Goal: Information Seeking & Learning: Learn about a topic

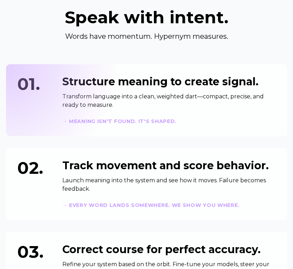
scroll to position [315, 0]
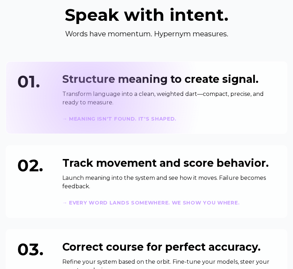
click at [89, 97] on p "Transform language into a clean, weighted dart—compact, precise, and ready to m…" at bounding box center [169, 98] width 214 height 17
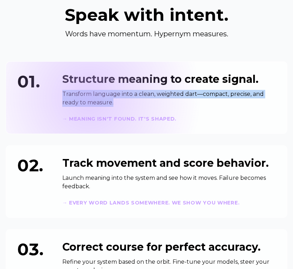
click at [89, 97] on p "Transform language into a clean, weighted dart—compact, precise, and ready to m…" at bounding box center [169, 98] width 214 height 17
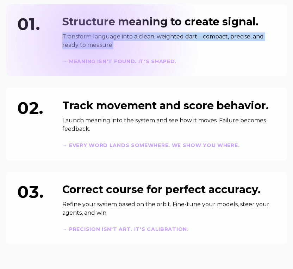
scroll to position [374, 0]
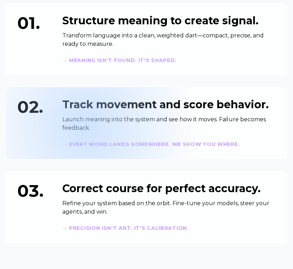
click at [85, 126] on p "Launch meaning into the system and see how it moves. Failure becomes feedback." at bounding box center [169, 123] width 214 height 17
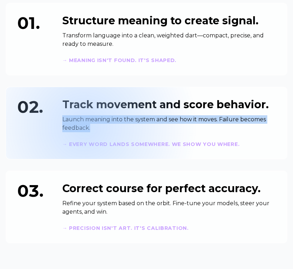
click at [85, 126] on p "Launch meaning into the system and see how it moves. Failure becomes feedback." at bounding box center [169, 123] width 214 height 17
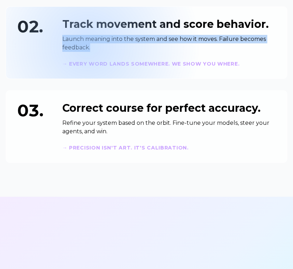
scroll to position [455, 0]
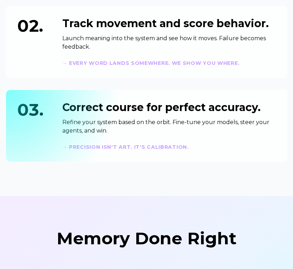
click at [87, 126] on p "Refine your system based on the orbit. Fine-tune your models, steer your agents…" at bounding box center [169, 126] width 214 height 17
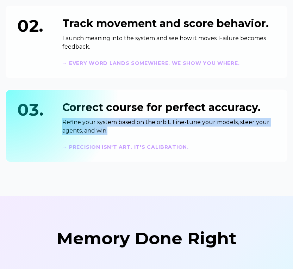
click at [87, 126] on p "Refine your system based on the orbit. Fine-tune your models, steer your agents…" at bounding box center [169, 126] width 214 height 17
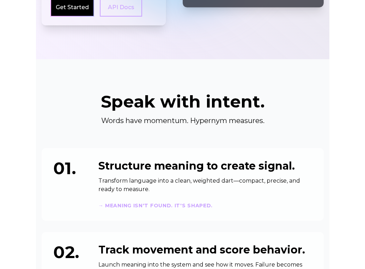
scroll to position [0, 0]
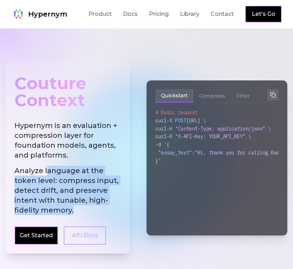
drag, startPoint x: 46, startPoint y: 168, endPoint x: 72, endPoint y: 210, distance: 49.9
click at [72, 210] on span "Analyze language at the token level: compress input, detect drift, and preserve…" at bounding box center [67, 190] width 107 height 49
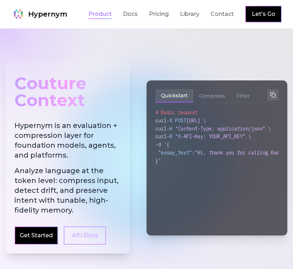
click at [99, 16] on link "Product" at bounding box center [100, 14] width 23 height 8
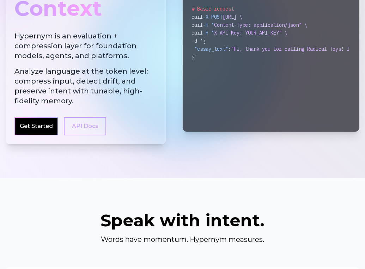
scroll to position [116, 0]
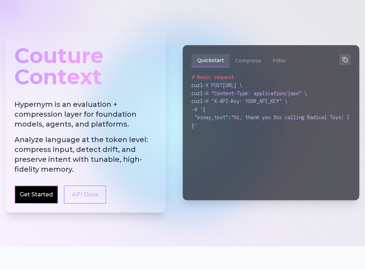
scroll to position [29, 0]
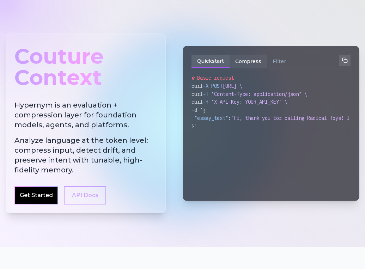
click at [237, 64] on button "Compress" at bounding box center [248, 61] width 37 height 13
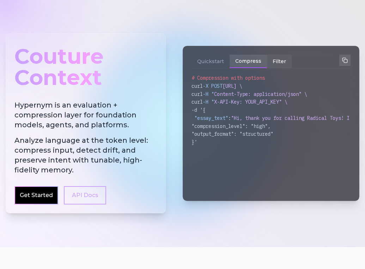
click at [273, 59] on button "Filter" at bounding box center [279, 61] width 25 height 13
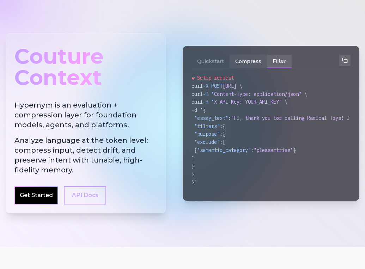
click at [246, 60] on button "Compress" at bounding box center [248, 61] width 37 height 13
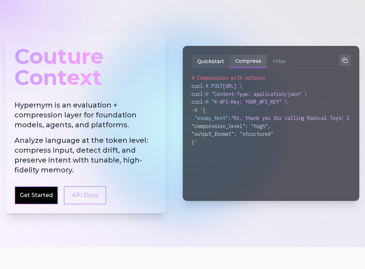
click at [208, 63] on button "Quickstart" at bounding box center [211, 61] width 38 height 13
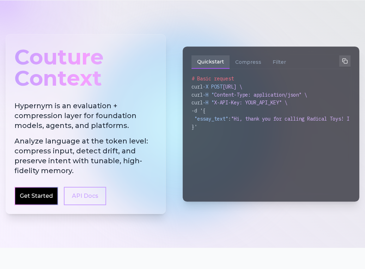
scroll to position [0, 0]
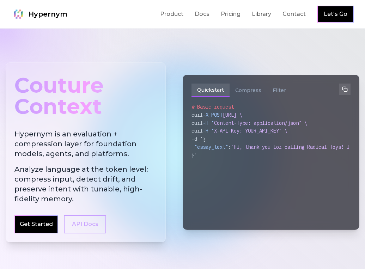
click at [38, 18] on span "Hypernym" at bounding box center [47, 14] width 39 height 10
